Goal: Find specific page/section: Find specific page/section

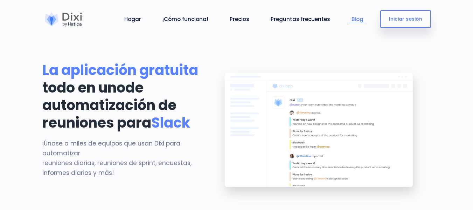
click at [361, 20] on font "Blog" at bounding box center [357, 18] width 12 height 7
click at [364, 23] on link "Blog" at bounding box center [356, 19] width 17 height 8
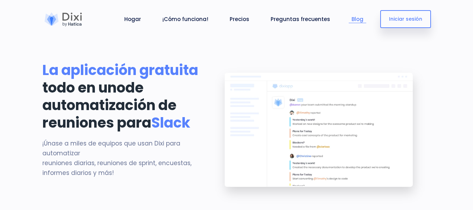
click at [364, 23] on link "Blog" at bounding box center [356, 19] width 17 height 8
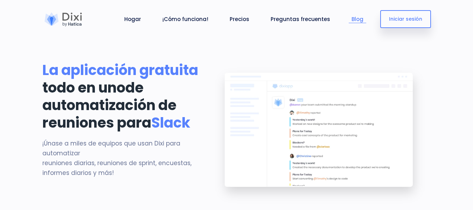
click at [364, 23] on link "Blog" at bounding box center [356, 19] width 17 height 8
